Goal: Task Accomplishment & Management: Manage account settings

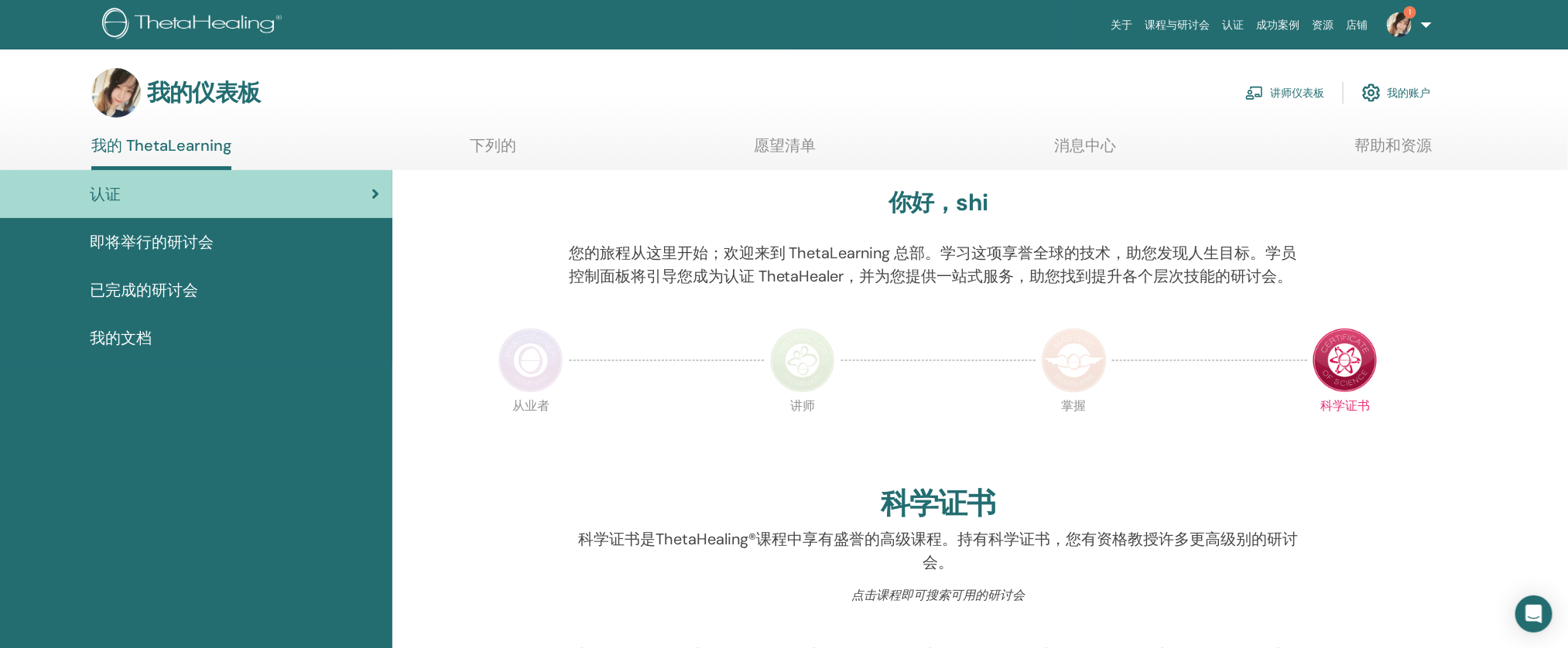
click at [1274, 101] on link "讲师仪表板" at bounding box center [1284, 92] width 79 height 34
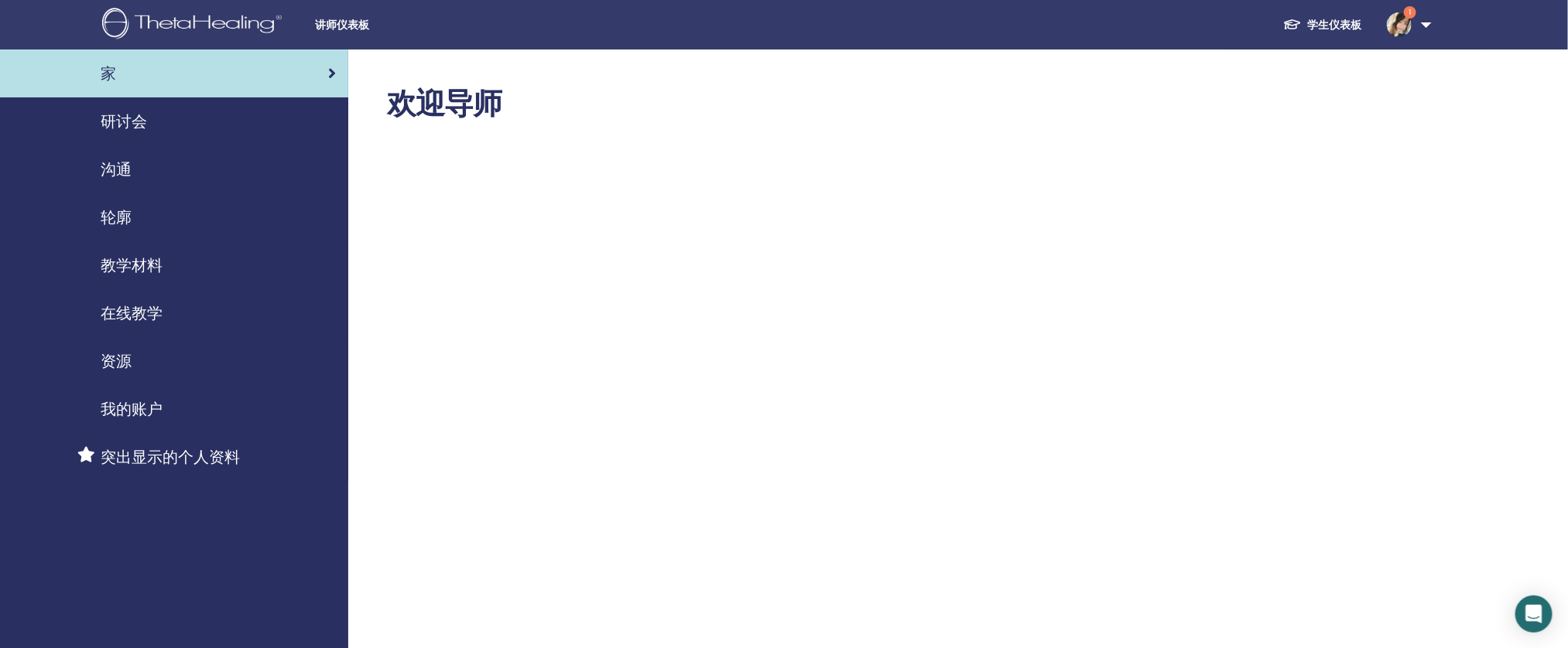
click at [114, 123] on font "研讨会" at bounding box center [124, 121] width 47 height 20
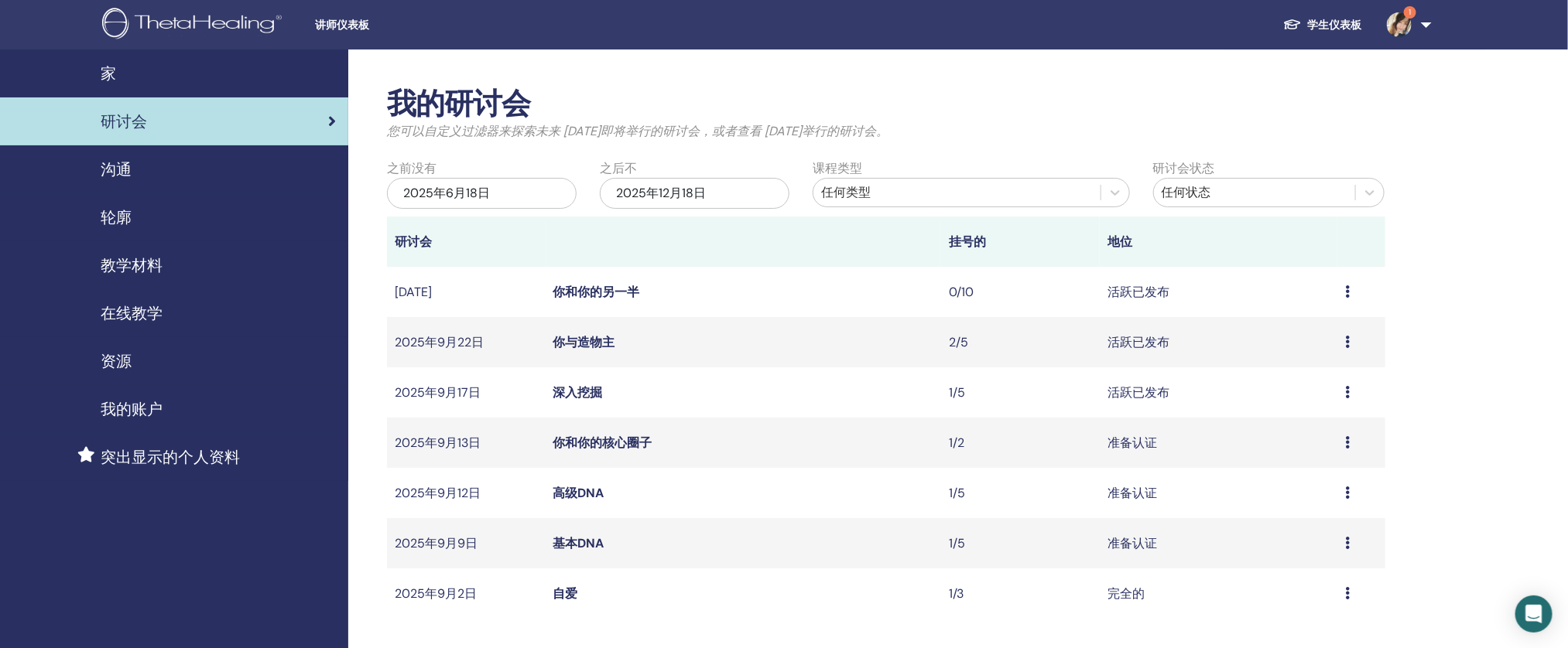
click at [586, 396] on font "深入挖掘" at bounding box center [578, 393] width 50 height 17
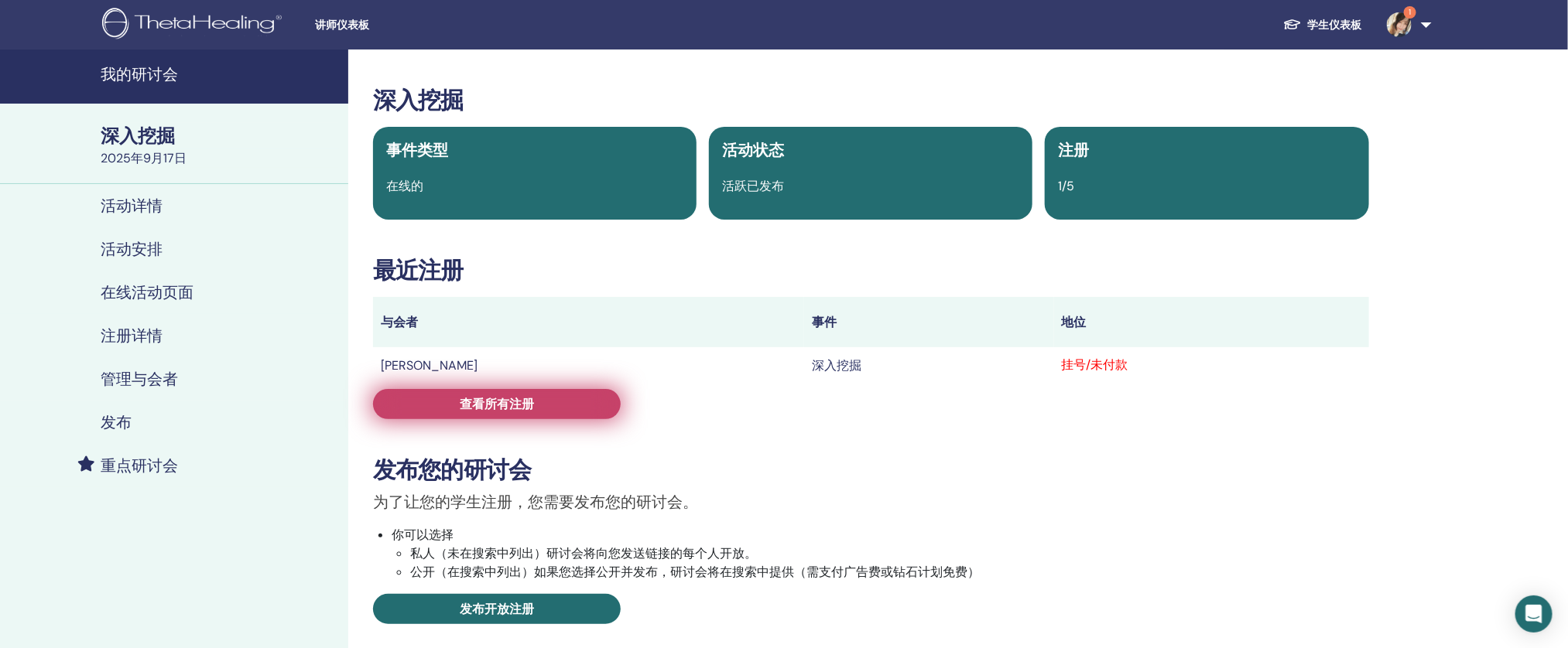
click at [544, 408] on link "查看所有注册" at bounding box center [497, 404] width 248 height 30
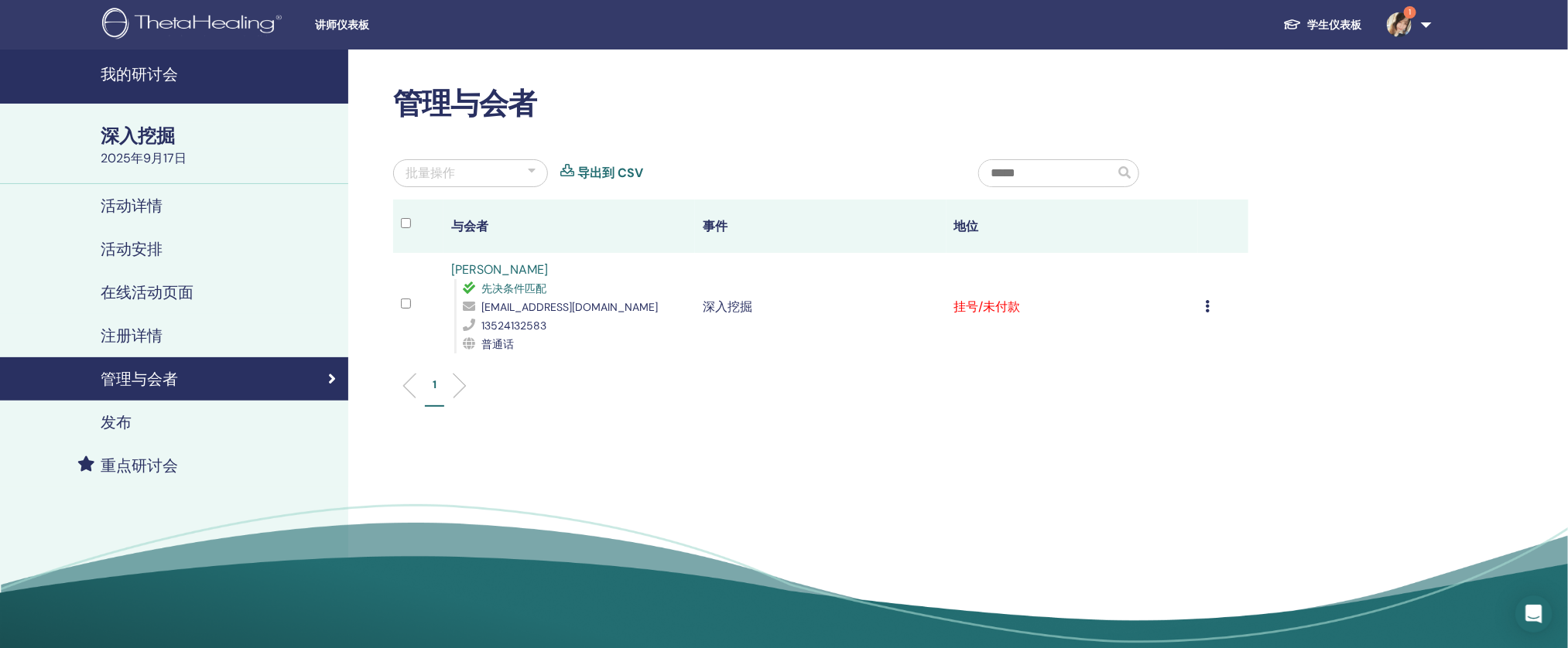
click at [1215, 302] on div "取消注册 不自动认证 标记为已付款 标记为未付款 标记为缺席 完成并证明 下载证书" at bounding box center [1223, 307] width 35 height 18
click at [1135, 433] on font "完成并证明" at bounding box center [1155, 432] width 62 height 17
